Goal: Information Seeking & Learning: Learn about a topic

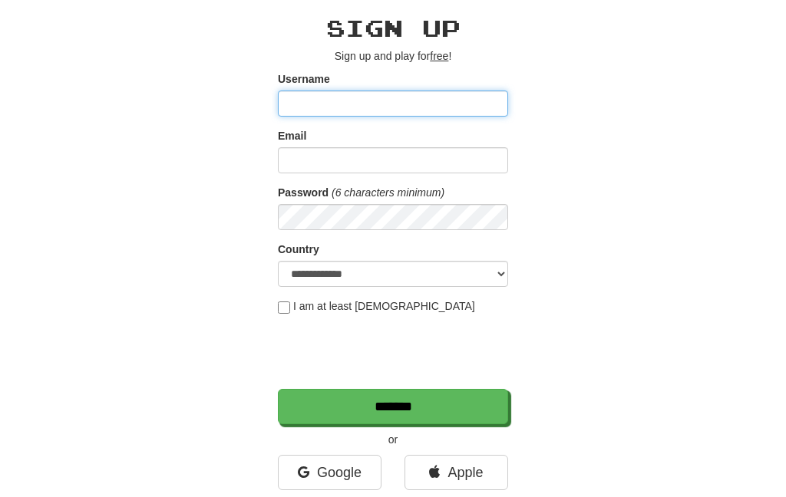
scroll to position [66, 0]
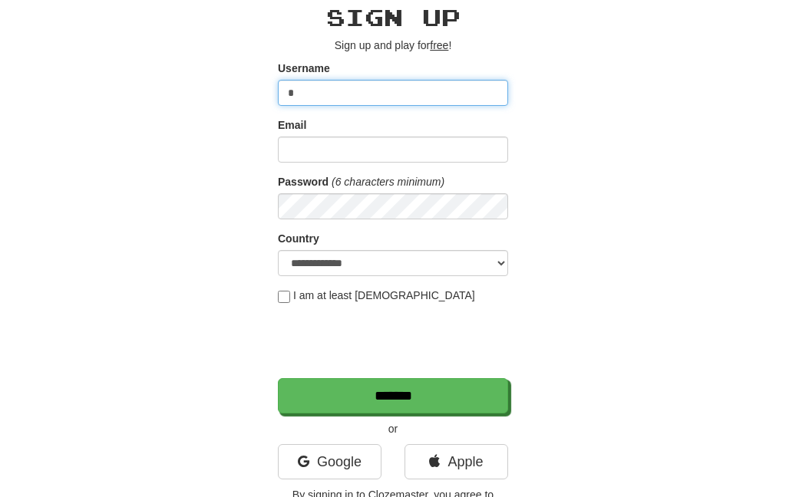
type input "*"
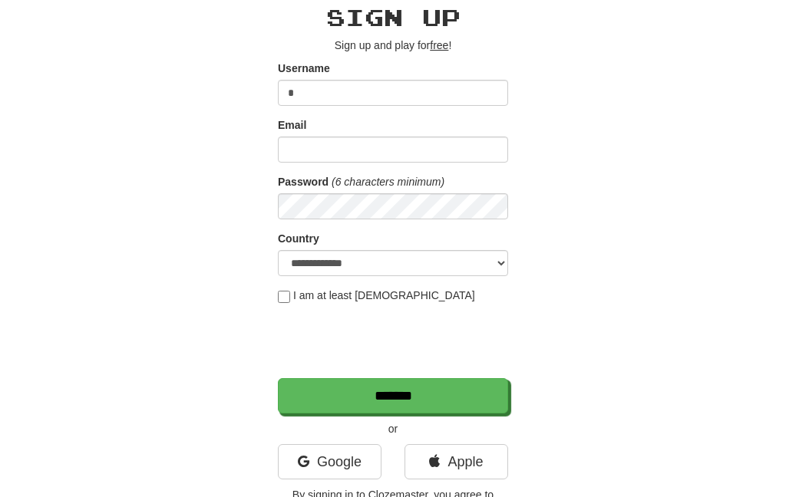
click at [298, 477] on link "Google" at bounding box center [330, 461] width 104 height 35
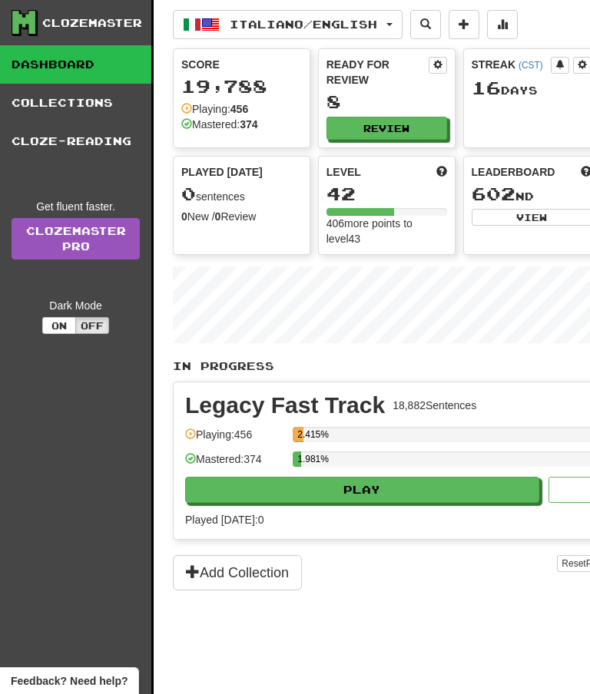
click at [394, 132] on button "Review" at bounding box center [386, 128] width 121 height 23
select select "**"
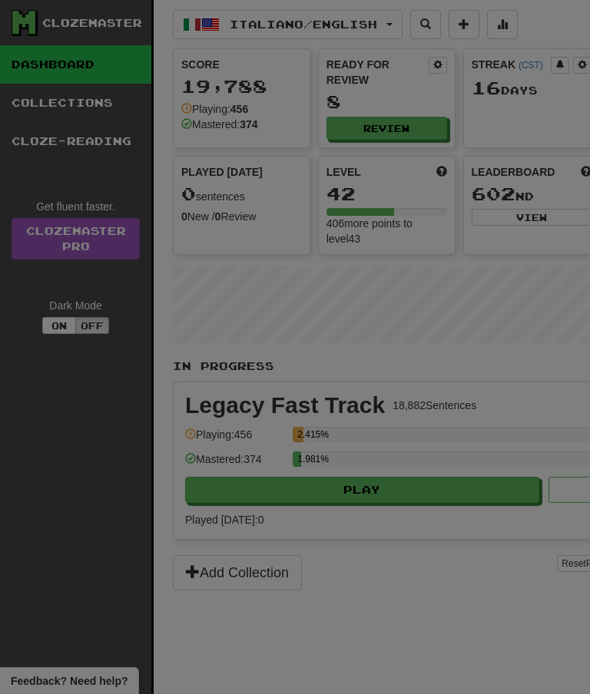
click at [0, 0] on div "Sentences per round: * ** ** ** ** ** *** ******** Get Clozemaster Pro to chang…" at bounding box center [0, 0] width 0 height 0
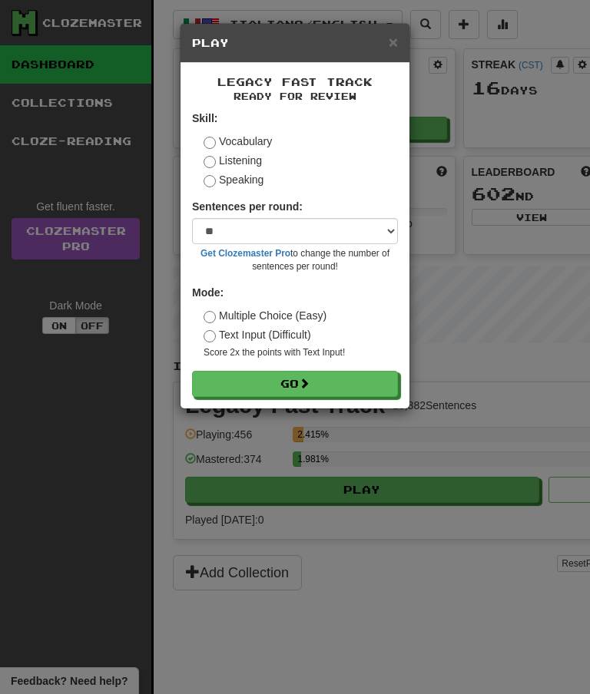
click at [356, 382] on button "Go" at bounding box center [295, 384] width 206 height 26
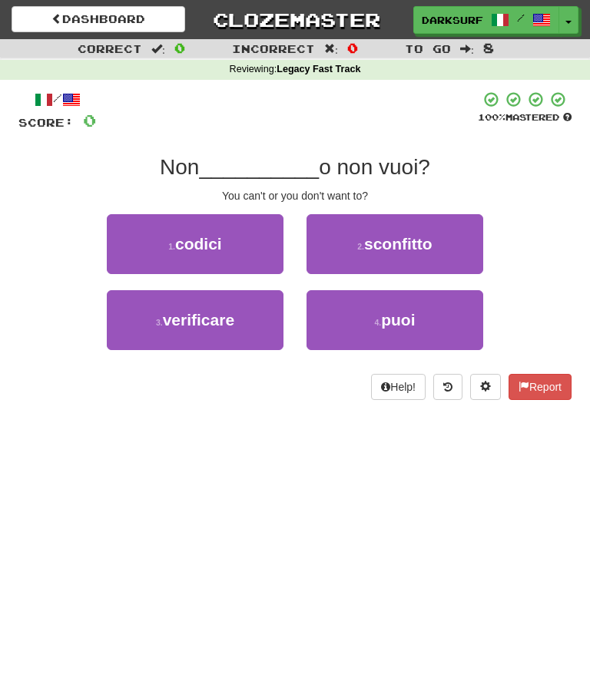
click at [412, 303] on button "4 . puoi" at bounding box center [394, 320] width 177 height 60
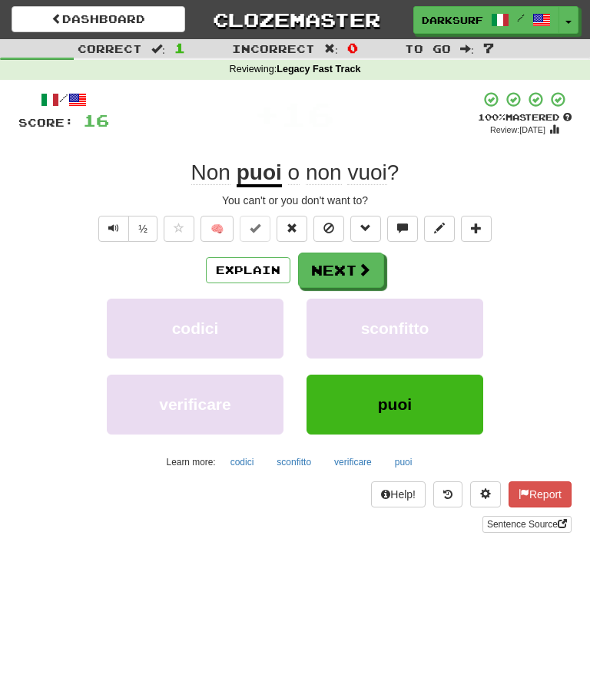
click at [140, 11] on link "Dashboard" at bounding box center [98, 19] width 173 height 26
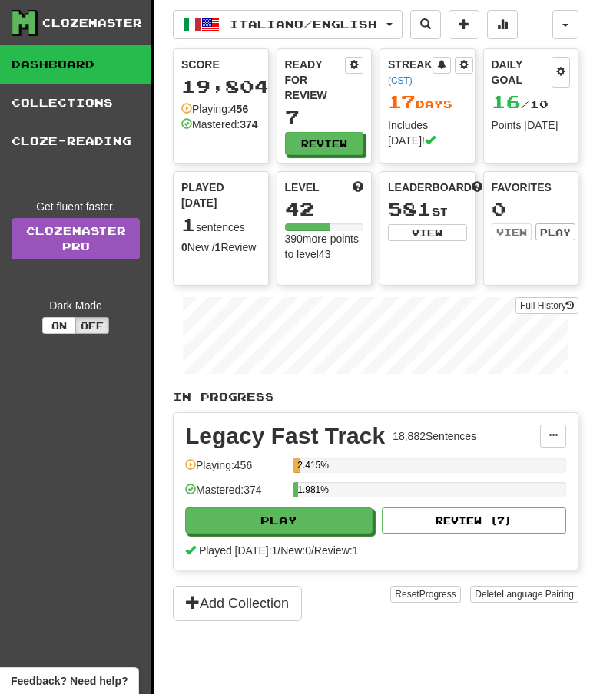
click at [294, 532] on button "Play" at bounding box center [278, 520] width 187 height 26
select select "**"
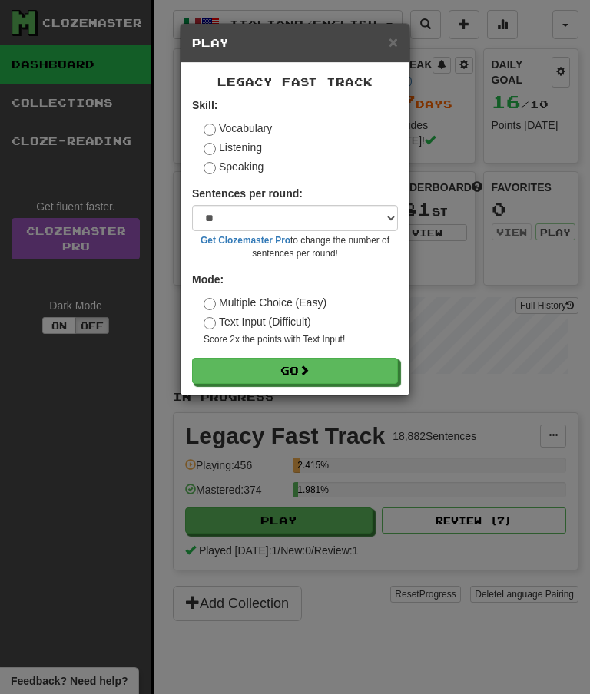
click at [358, 360] on button "Go" at bounding box center [295, 371] width 206 height 26
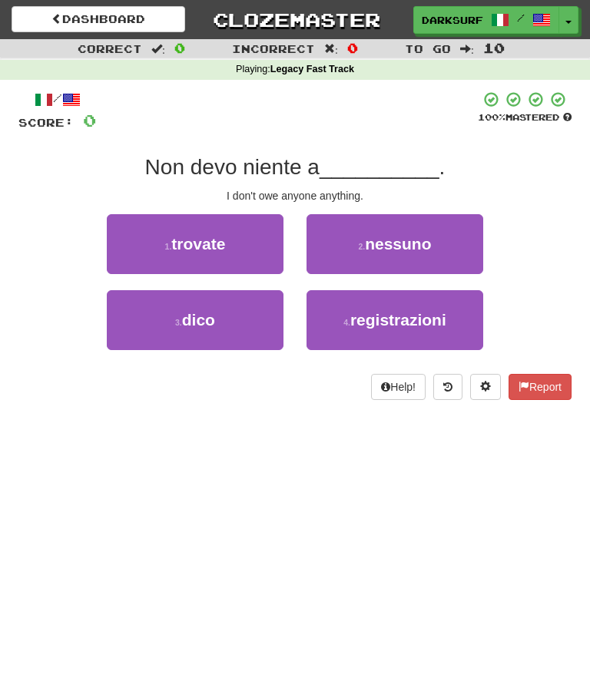
click at [434, 230] on button "2 . nessuno" at bounding box center [394, 244] width 177 height 60
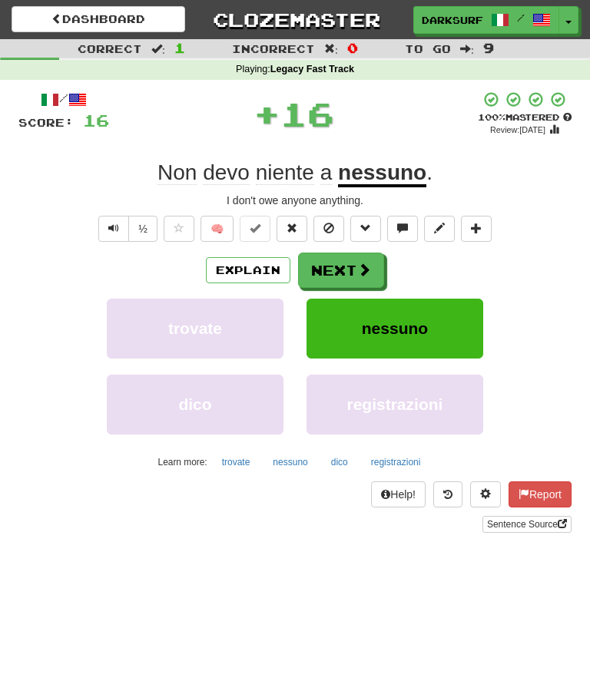
click at [357, 256] on button "Next" at bounding box center [341, 270] width 86 height 35
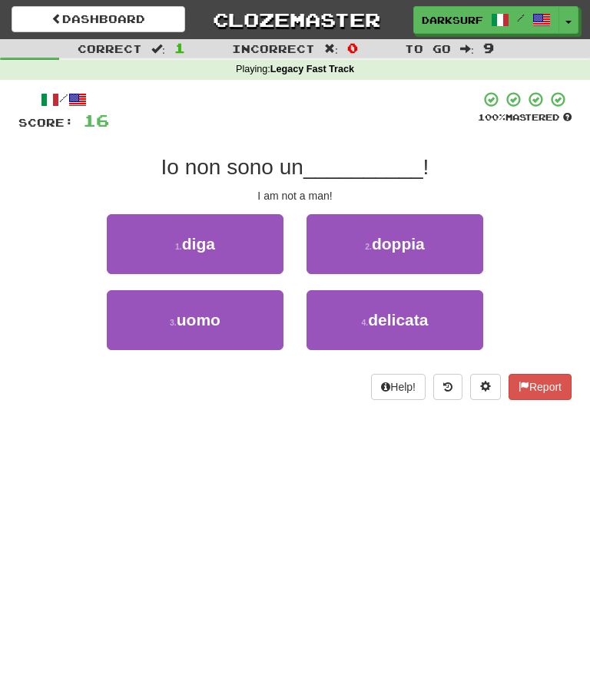
click at [266, 297] on button "3 . uomo" at bounding box center [195, 320] width 177 height 60
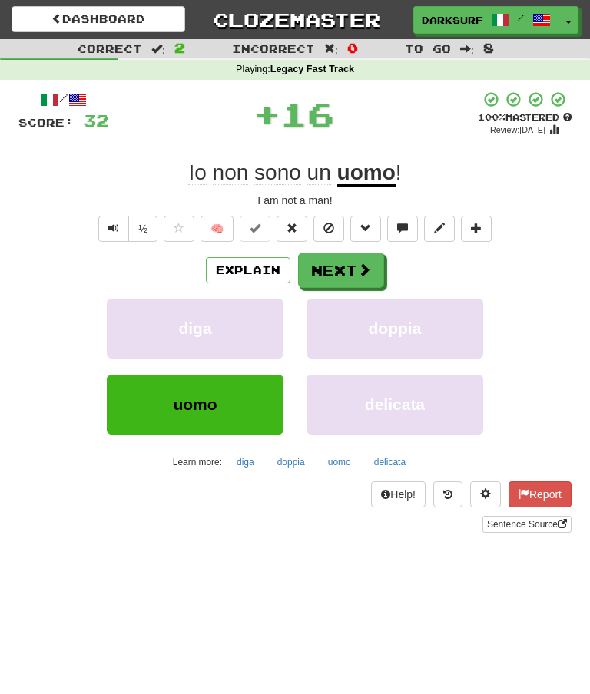
click at [362, 266] on span at bounding box center [364, 270] width 14 height 14
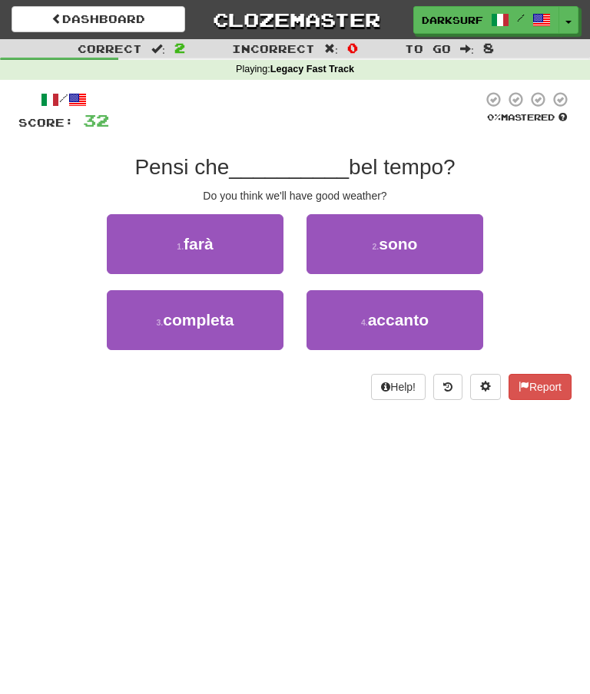
click at [403, 243] on span "sono" at bounding box center [397, 244] width 38 height 18
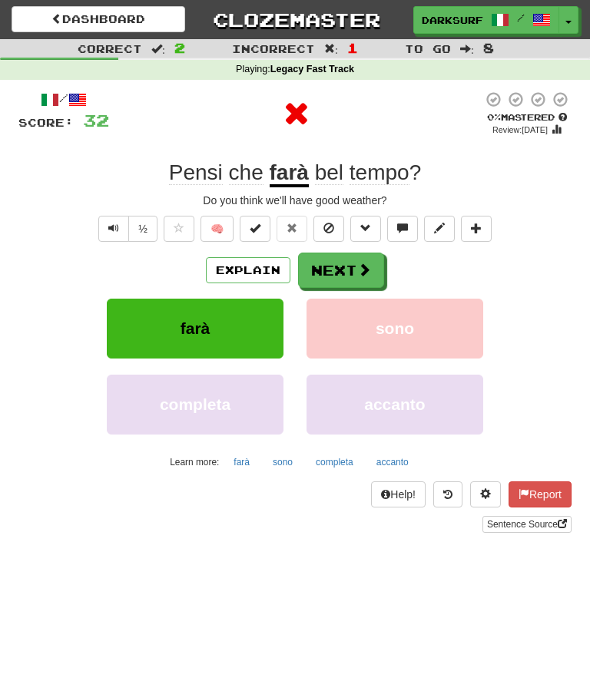
click at [349, 255] on button "Next" at bounding box center [341, 270] width 86 height 35
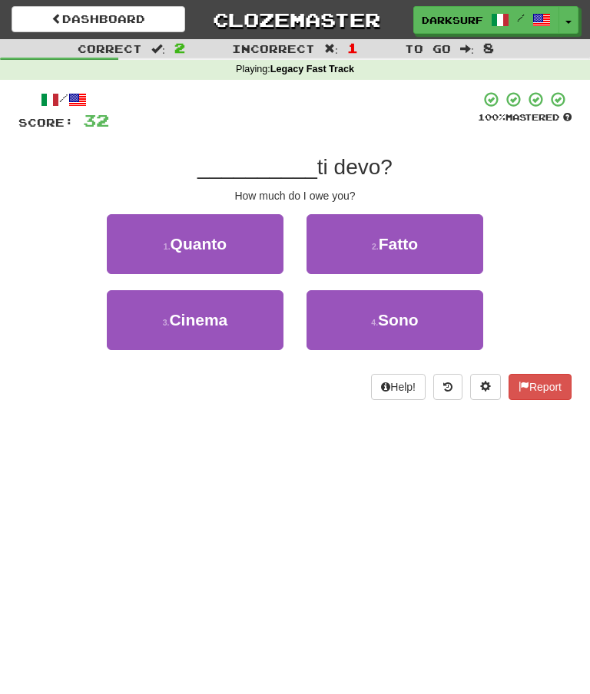
click at [253, 240] on button "1 . Quanto" at bounding box center [195, 244] width 177 height 60
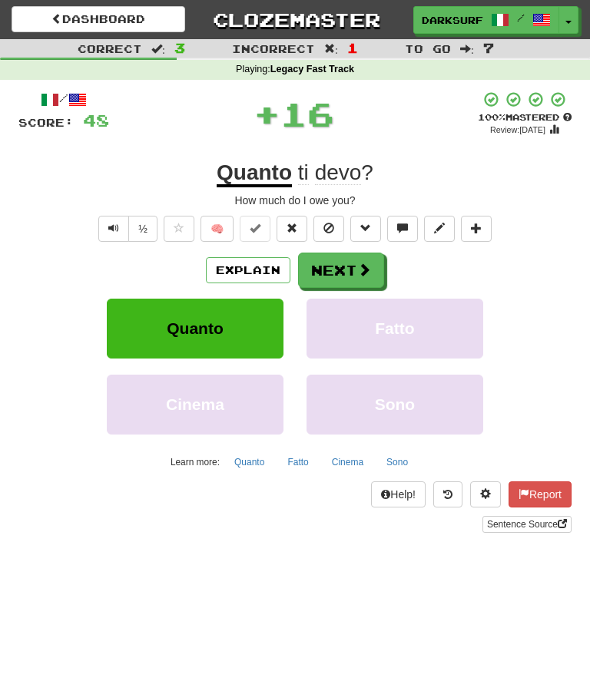
click at [342, 259] on button "Next" at bounding box center [341, 270] width 86 height 35
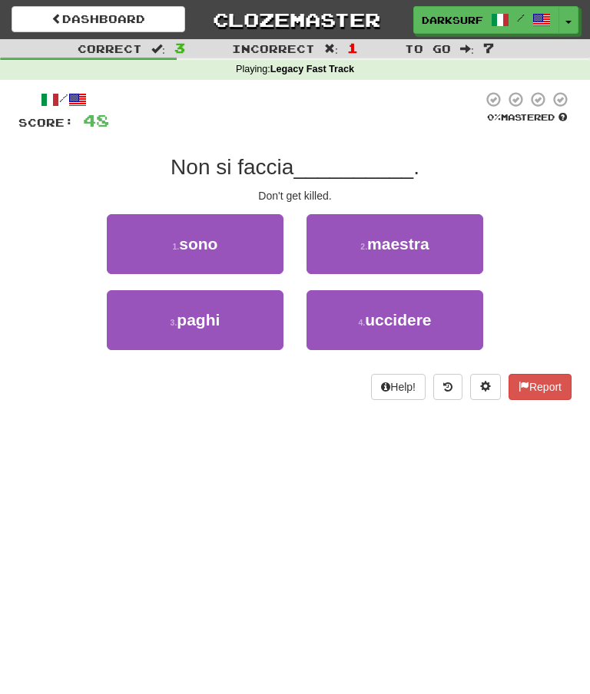
click at [385, 300] on button "4 . uccidere" at bounding box center [394, 320] width 177 height 60
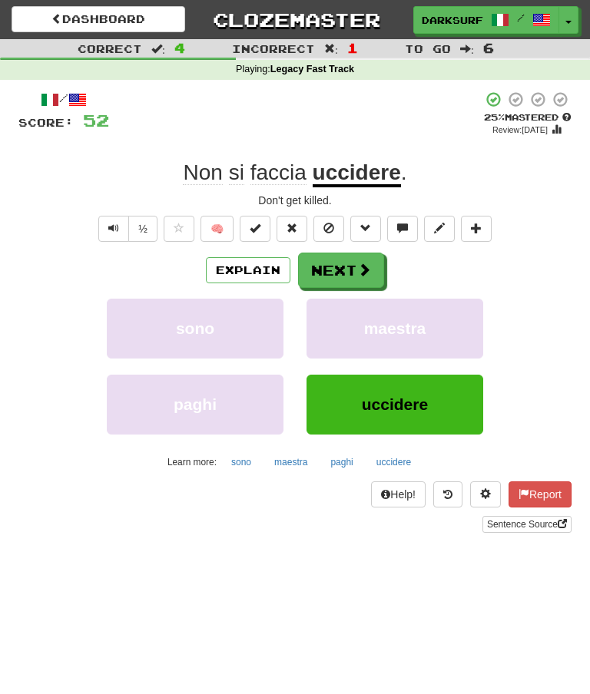
click at [357, 263] on span at bounding box center [364, 270] width 14 height 14
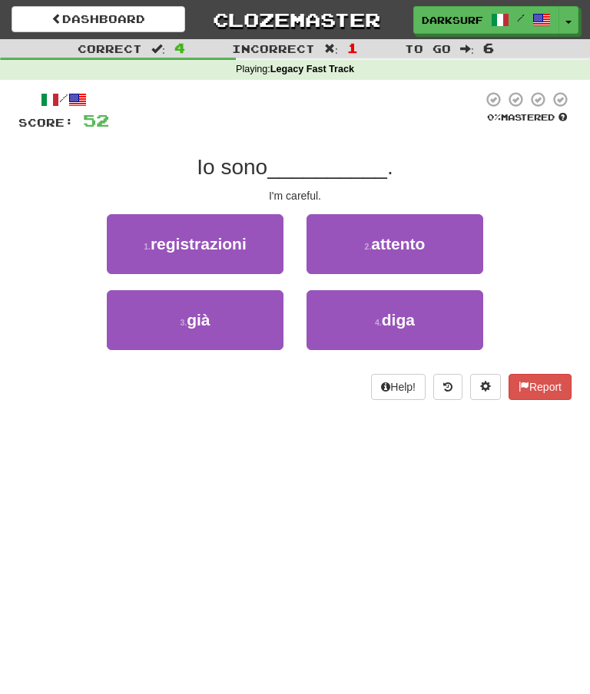
click at [410, 239] on span "attento" at bounding box center [398, 244] width 54 height 18
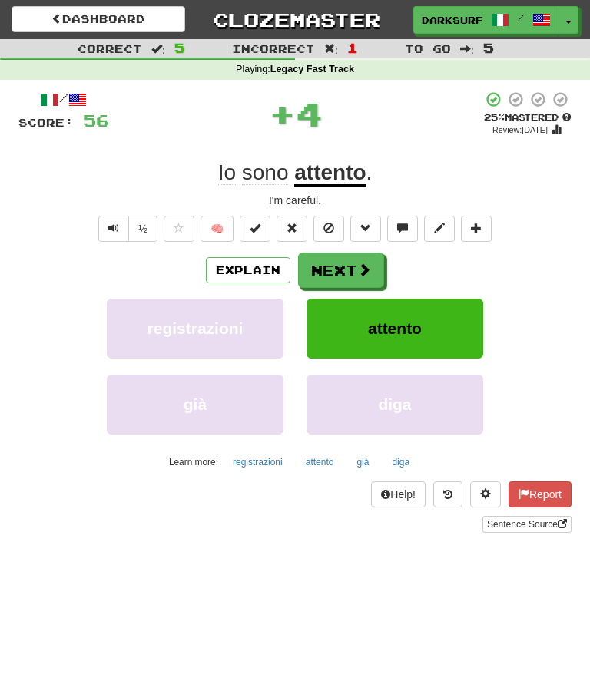
click at [354, 239] on button at bounding box center [365, 229] width 31 height 26
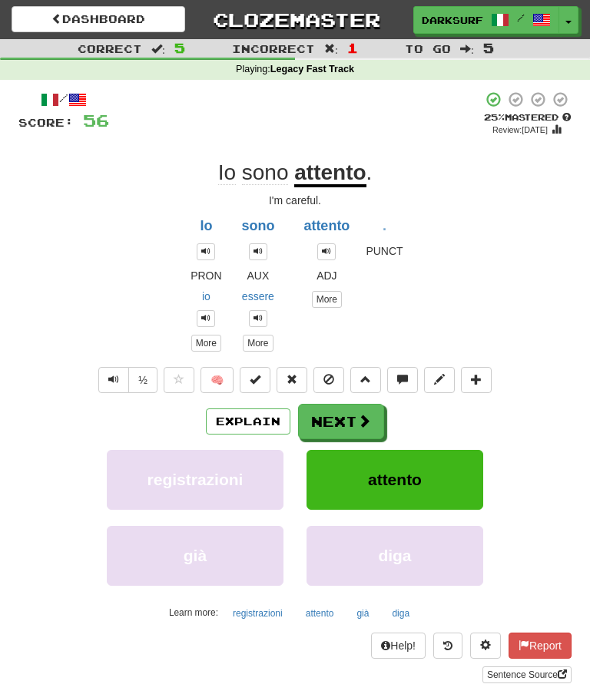
click at [362, 414] on span at bounding box center [364, 421] width 14 height 14
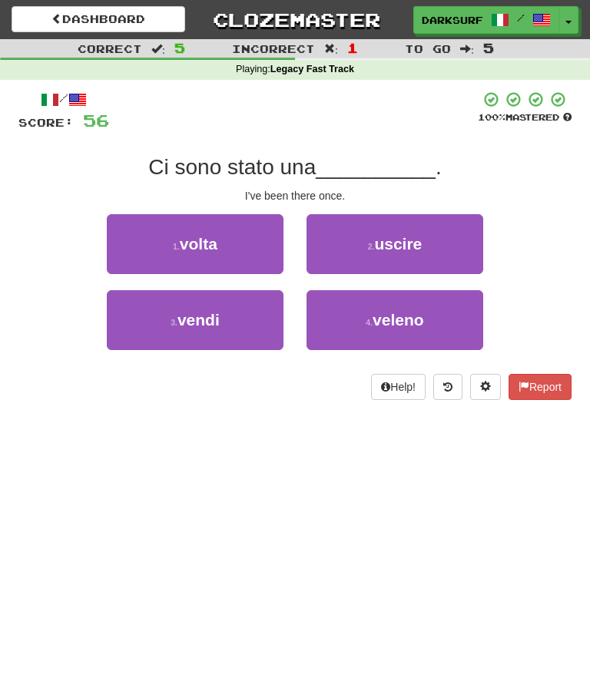
click at [249, 252] on button "1 . volta" at bounding box center [195, 244] width 177 height 60
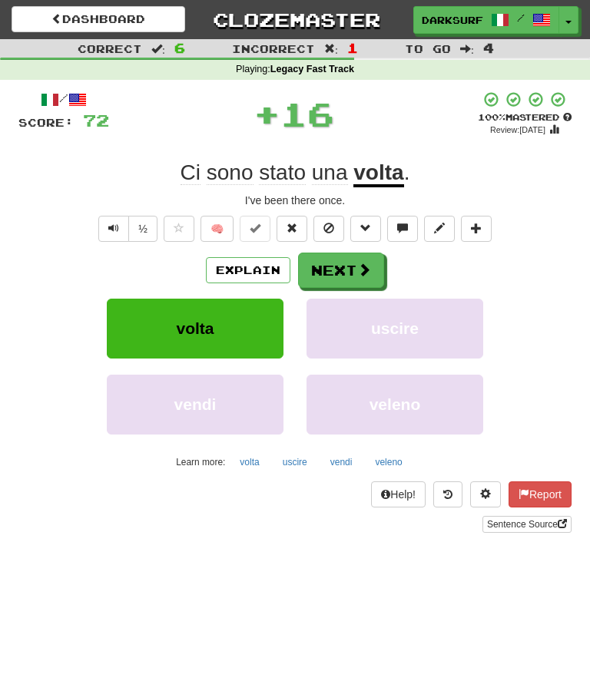
click at [369, 225] on span at bounding box center [365, 228] width 11 height 11
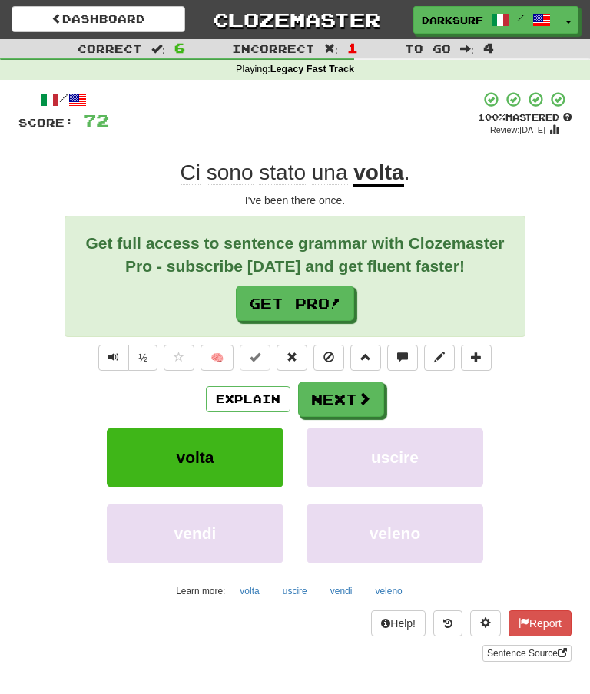
click at [349, 388] on button "Next" at bounding box center [341, 399] width 86 height 35
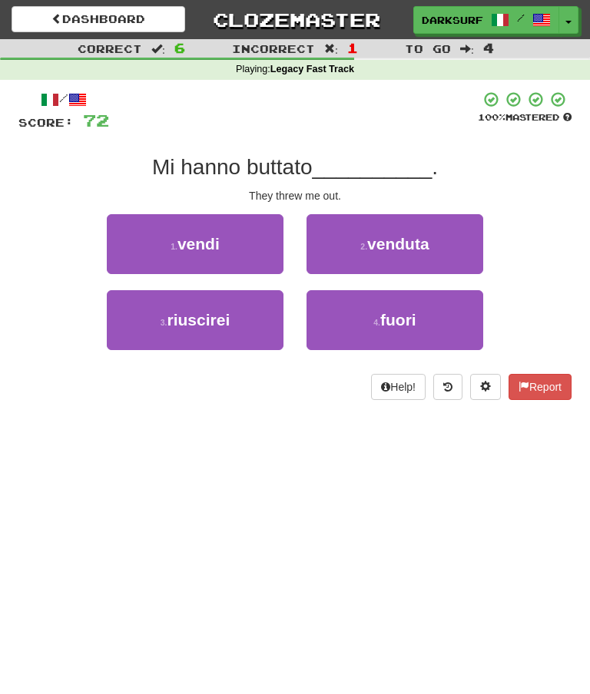
click at [355, 322] on button "4 . fuori" at bounding box center [394, 320] width 177 height 60
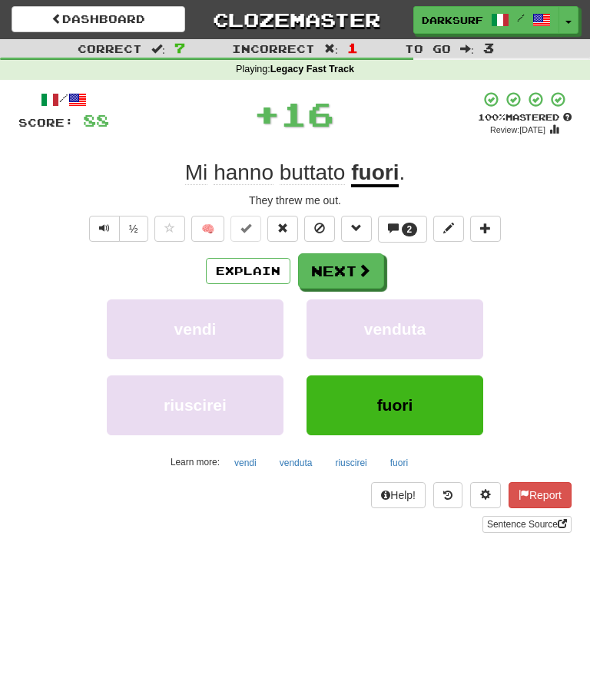
click at [342, 263] on button "Next" at bounding box center [341, 270] width 86 height 35
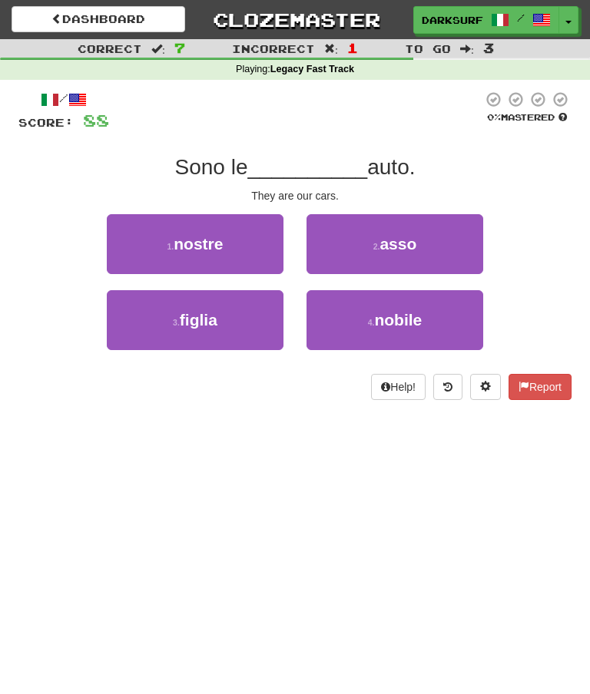
click at [240, 251] on button "1 . nostre" at bounding box center [195, 244] width 177 height 60
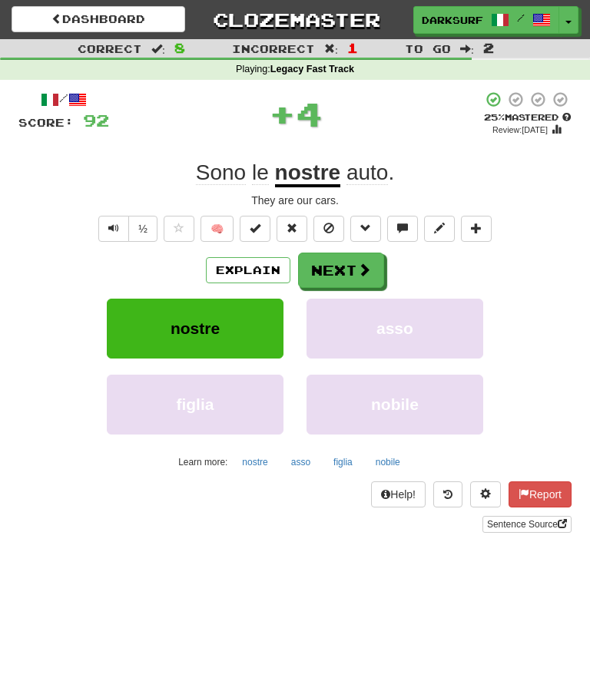
click at [355, 269] on button "Next" at bounding box center [341, 270] width 86 height 35
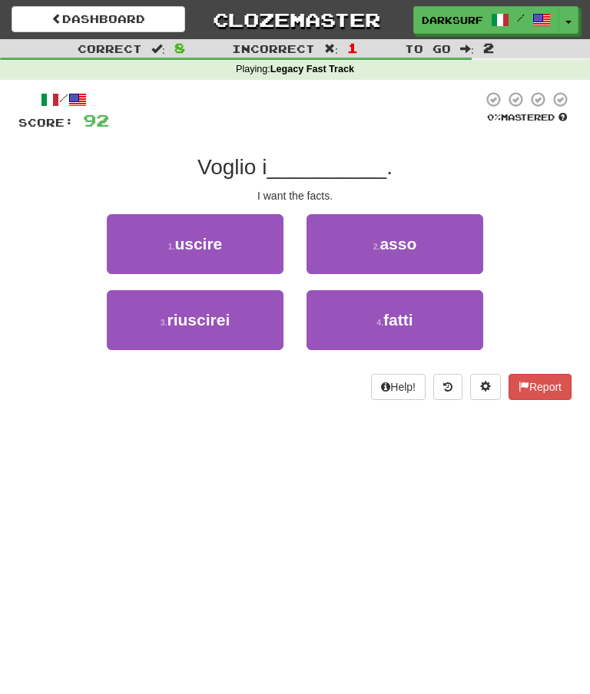
click at [425, 238] on button "2 . asso" at bounding box center [394, 244] width 177 height 60
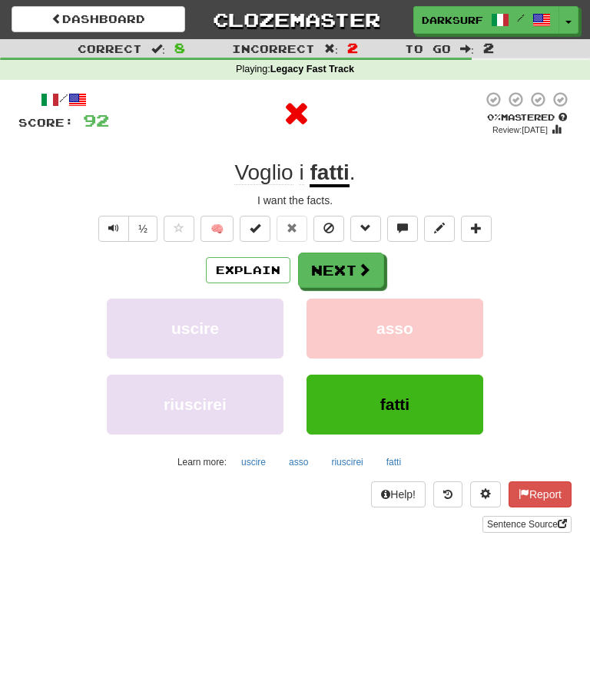
click at [349, 273] on button "Next" at bounding box center [341, 270] width 86 height 35
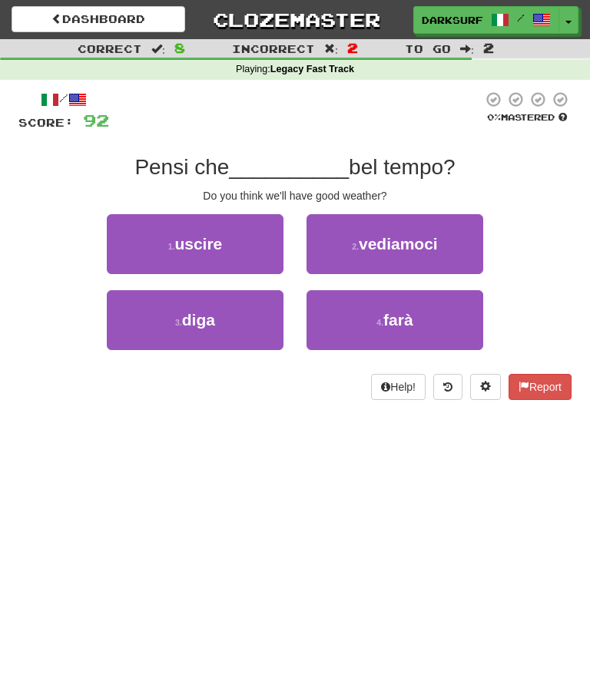
click at [406, 311] on span "farà" at bounding box center [398, 320] width 30 height 18
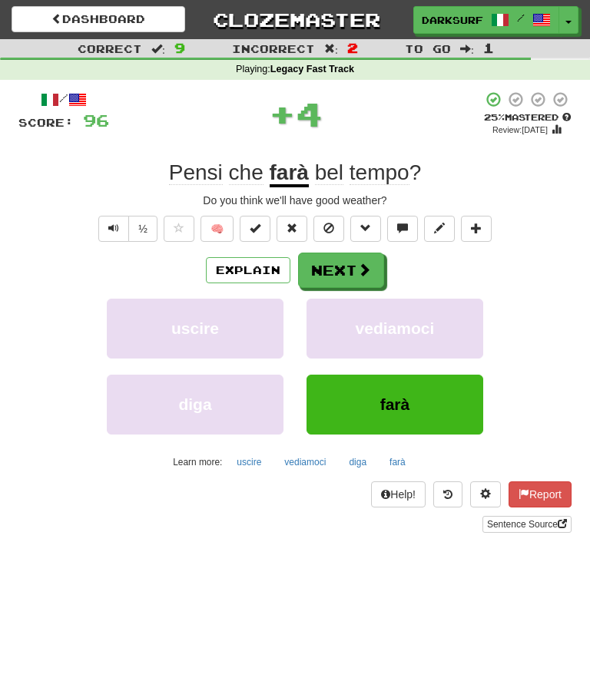
click at [321, 258] on button "Next" at bounding box center [341, 270] width 86 height 35
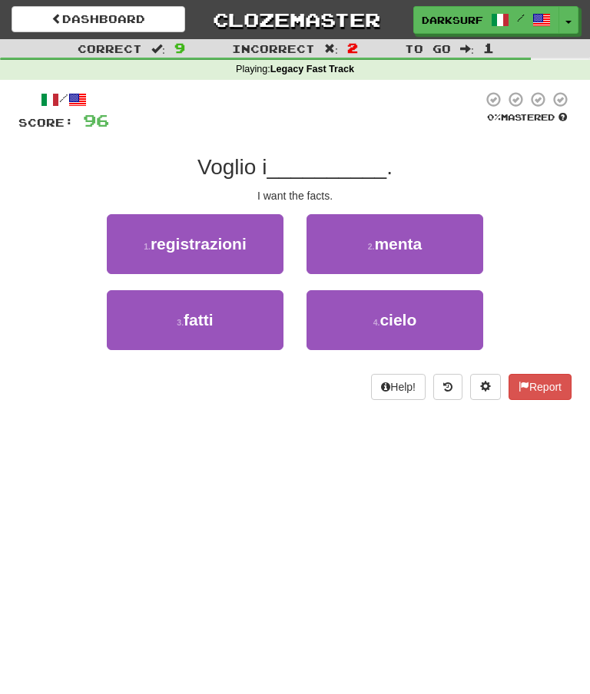
click at [223, 302] on button "3 . fatti" at bounding box center [195, 320] width 177 height 60
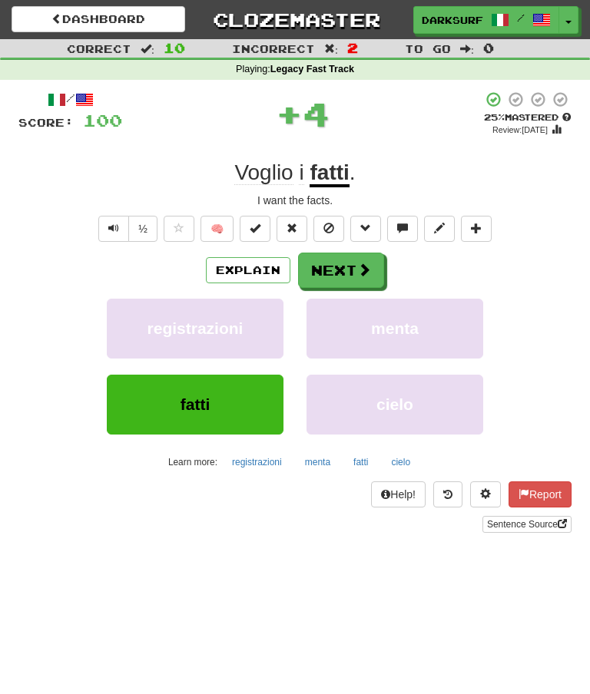
click at [339, 262] on button "Next" at bounding box center [341, 270] width 86 height 35
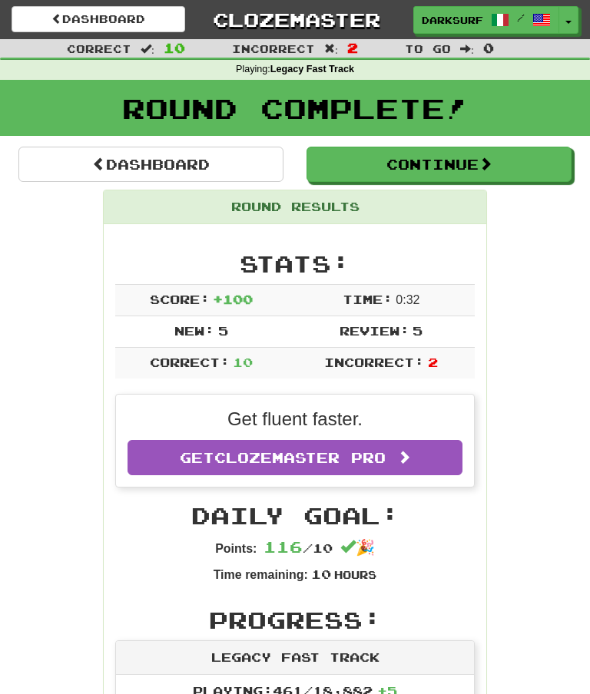
click at [230, 153] on link "Dashboard" at bounding box center [150, 164] width 265 height 35
